Goal: Task Accomplishment & Management: Manage account settings

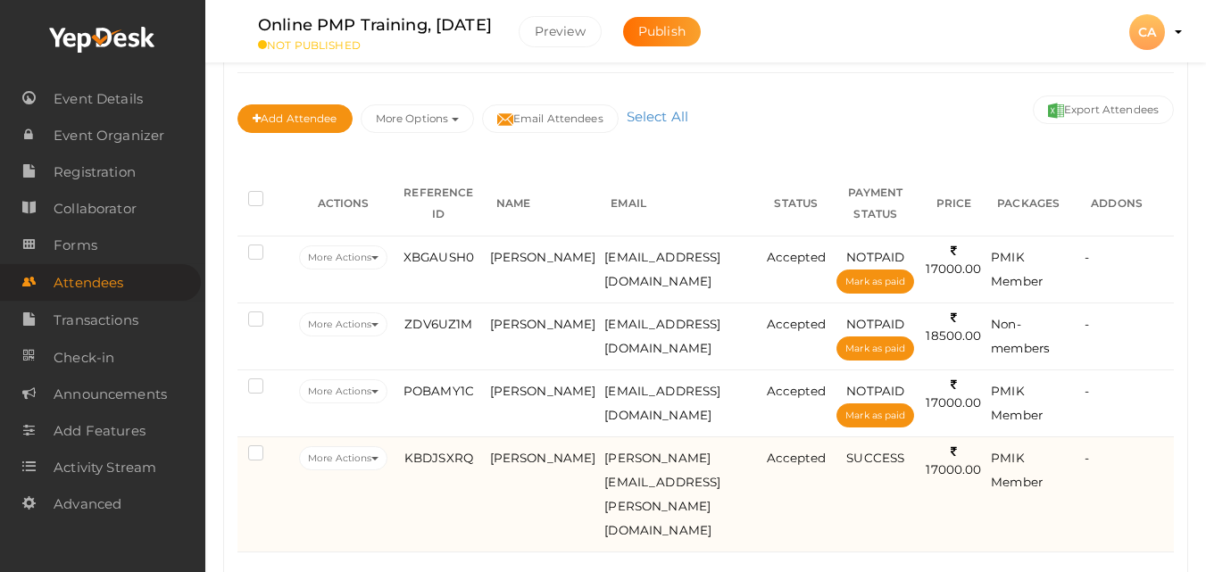
scroll to position [187, 0]
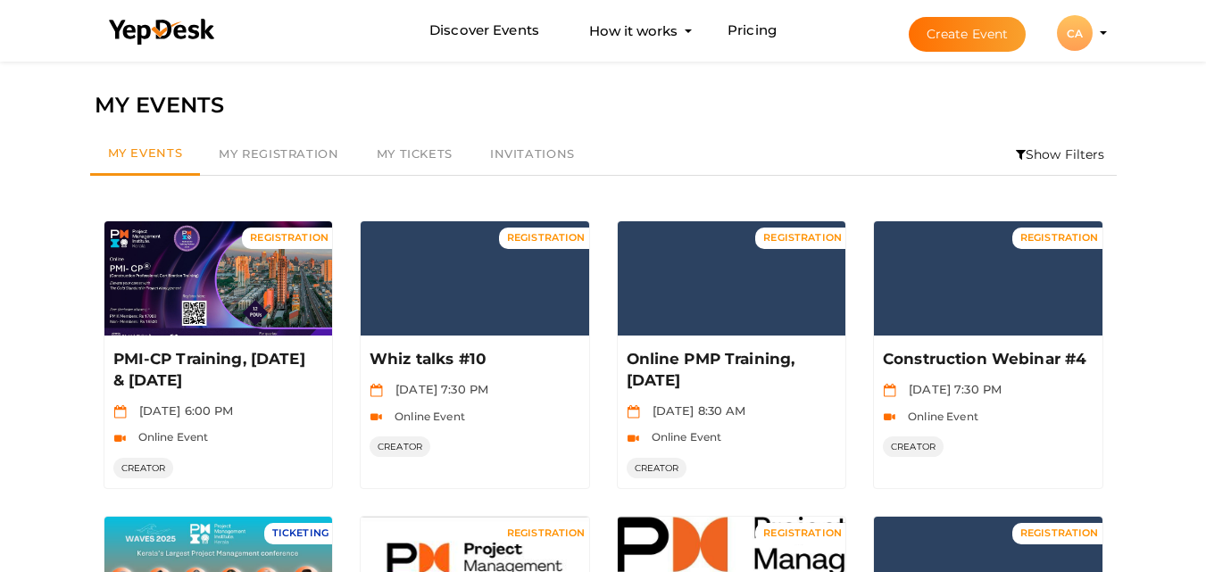
click at [759, 292] on button "Manage Event" at bounding box center [730, 286] width 105 height 27
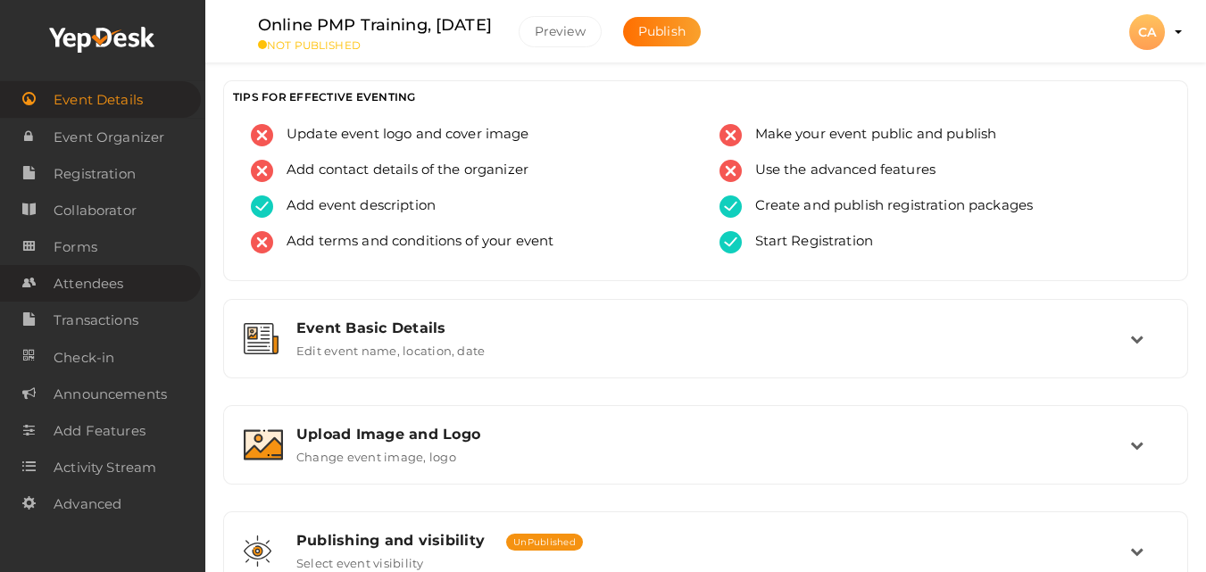
click at [145, 278] on link "Attendees" at bounding box center [100, 283] width 201 height 37
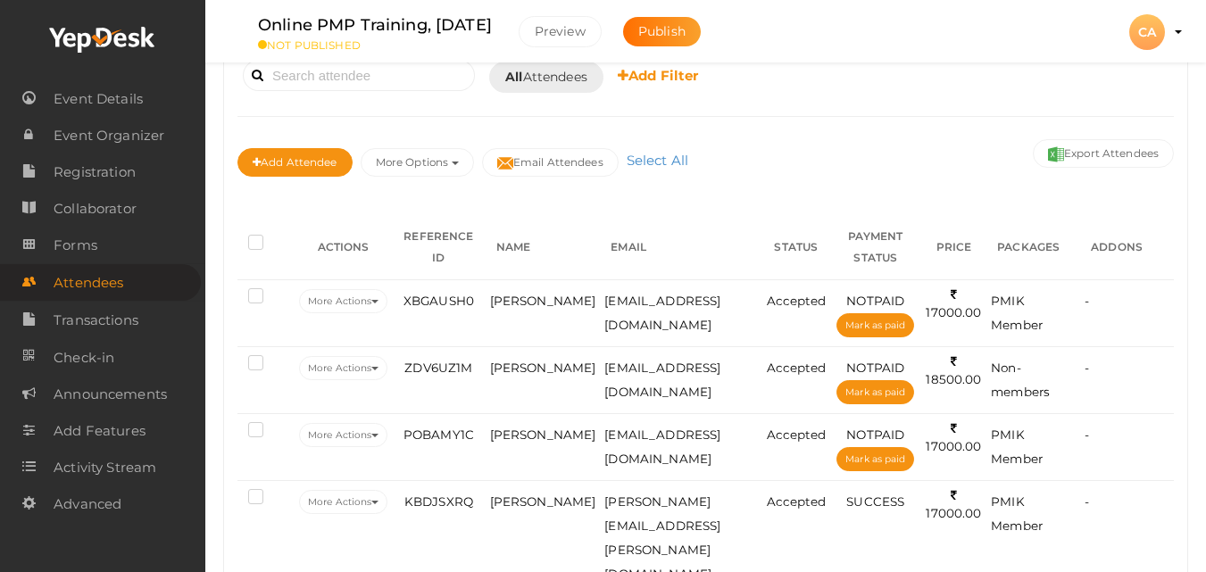
scroll to position [179, 0]
